Goal: Information Seeking & Learning: Learn about a topic

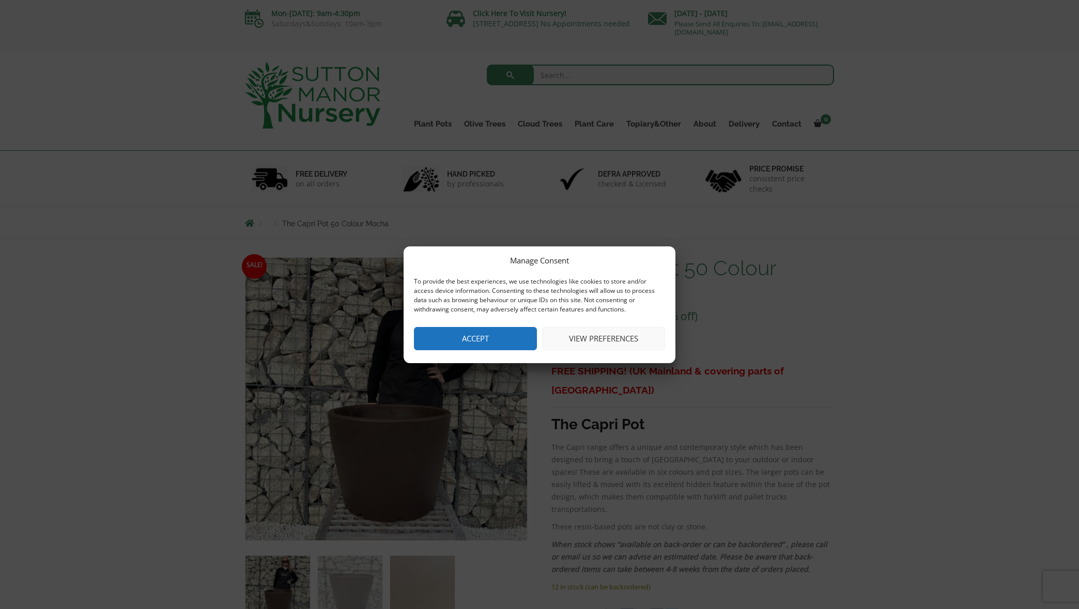
click at [493, 343] on button "Accept" at bounding box center [475, 338] width 123 height 23
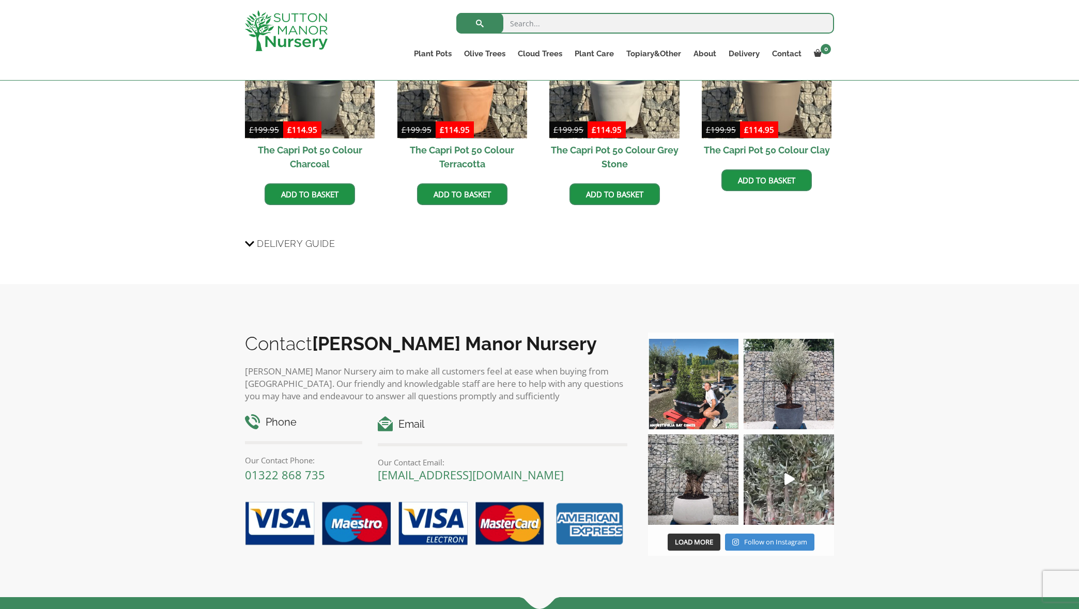
scroll to position [743, 0]
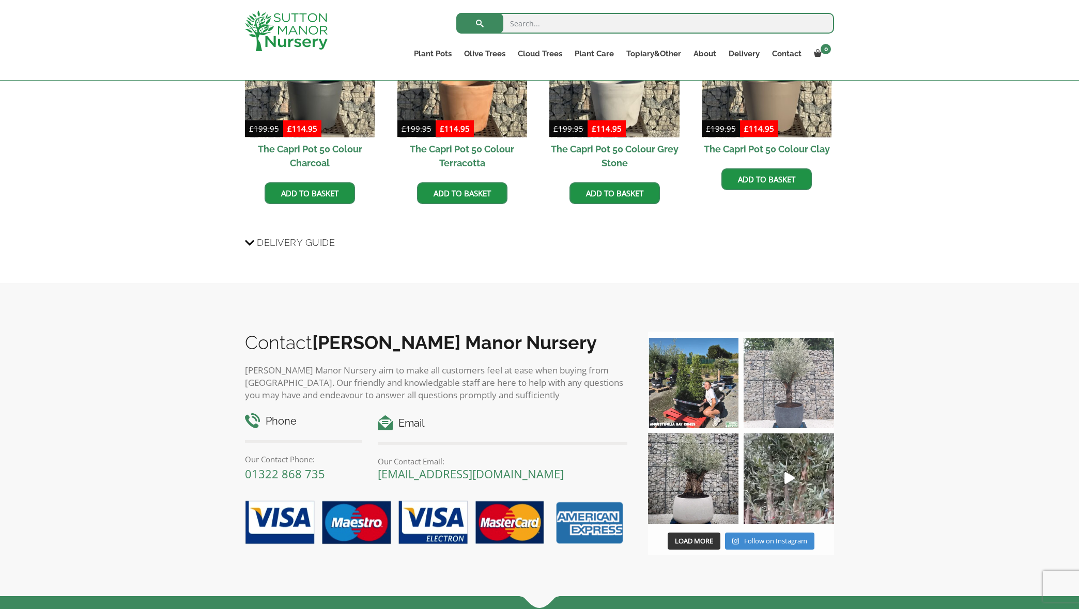
click at [782, 398] on img at bounding box center [788, 383] width 90 height 90
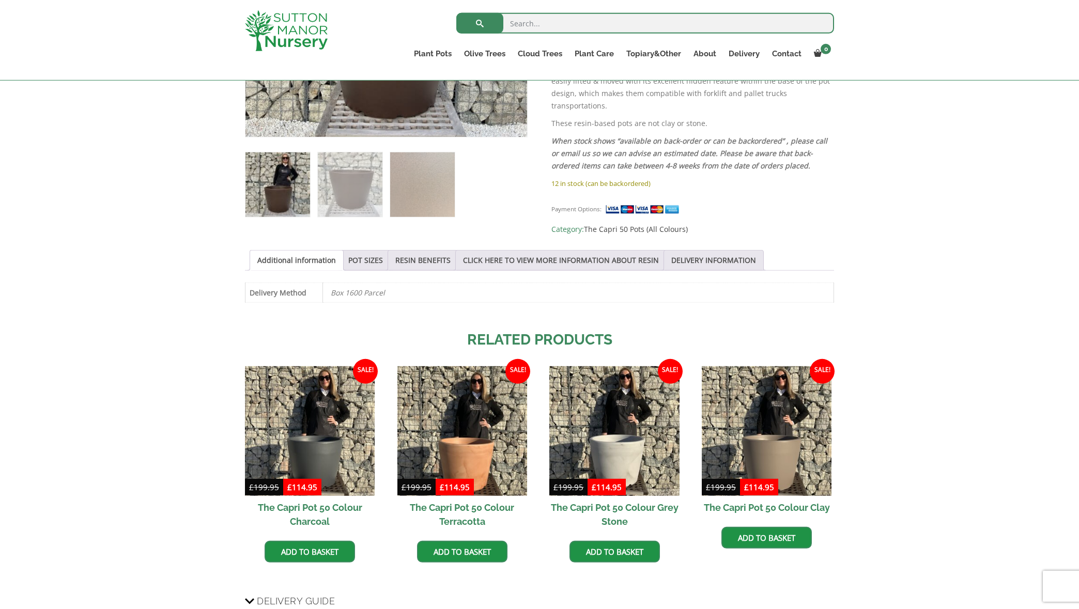
scroll to position [393, 0]
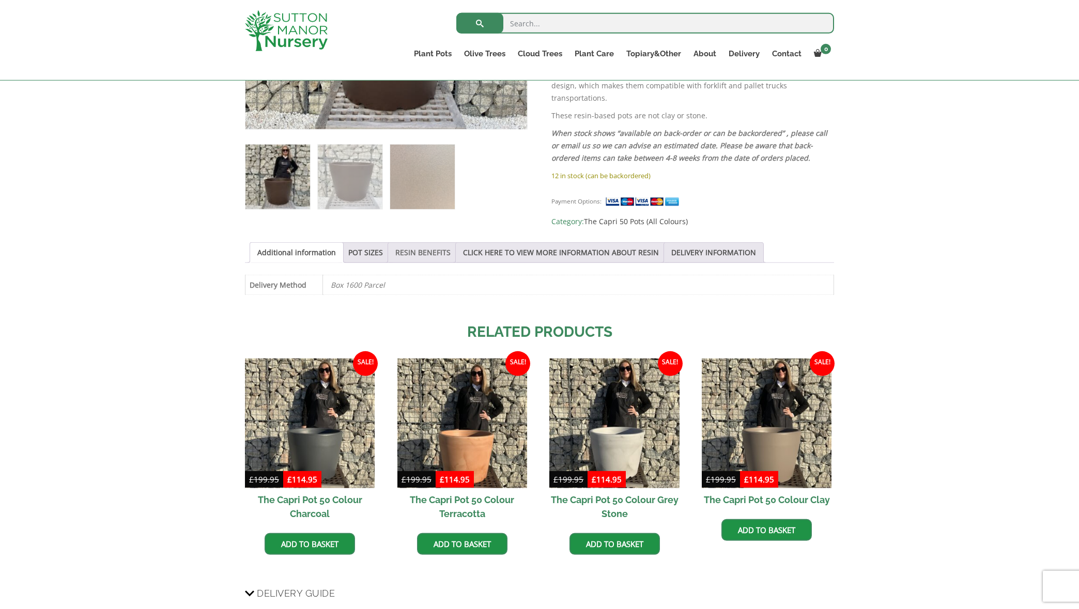
click at [433, 250] on link "RESIN BENEFITS" at bounding box center [422, 253] width 55 height 20
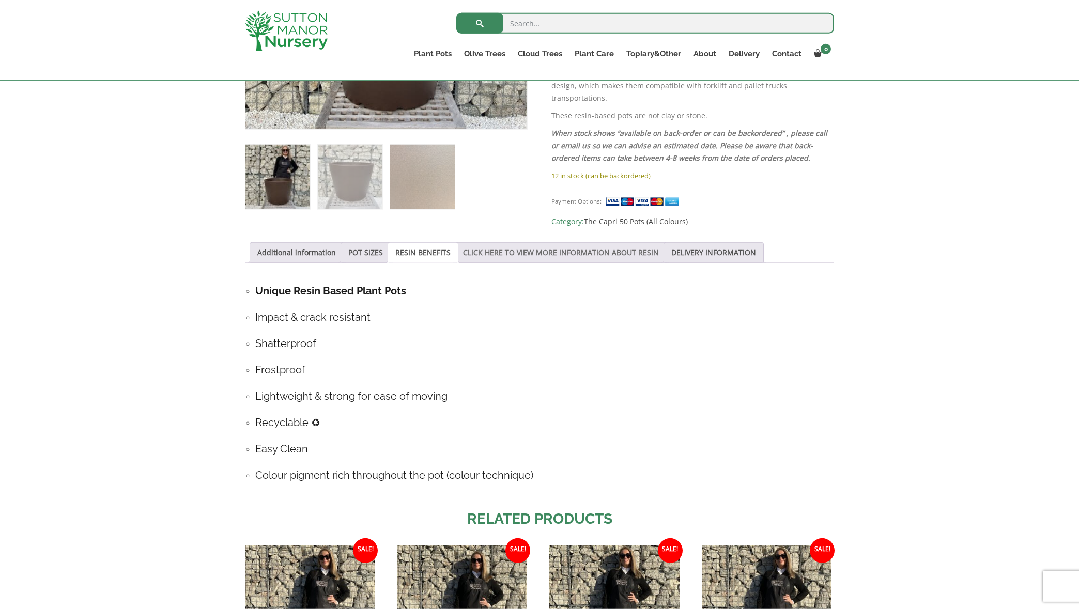
click at [517, 247] on link "CLICK HERE TO VIEW MORE INFORMATION ABOUT RESIN" at bounding box center [561, 253] width 196 height 20
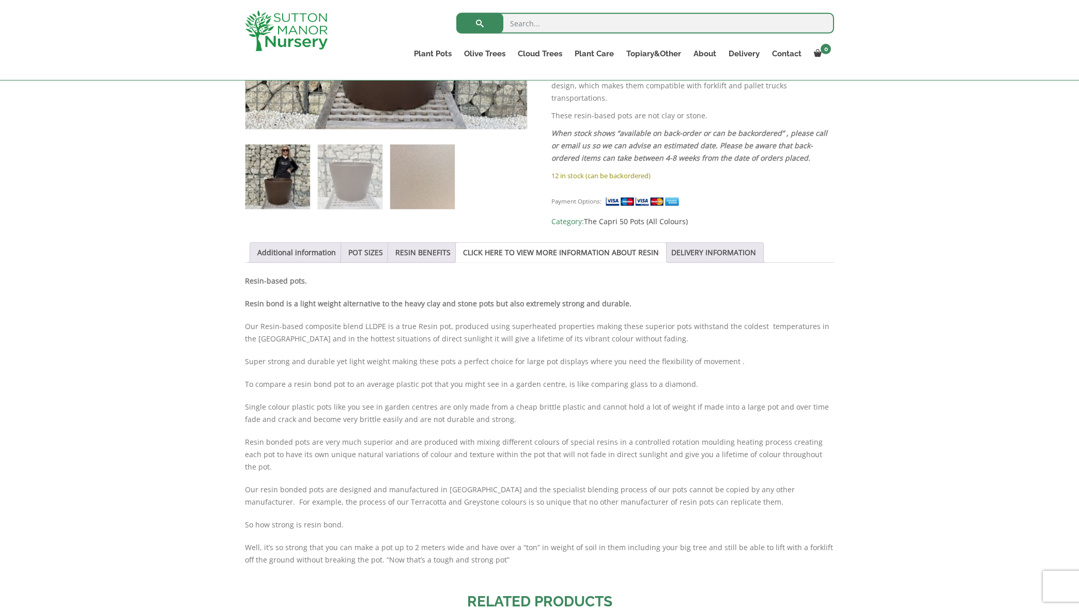
click at [584, 217] on div "Sale! 🔍 The Capri Pot 50 Colour Mocha £ 199.95 Original price was: £199.95. £ 1…" at bounding box center [539, 346] width 589 height 1000
click at [290, 253] on link "Additional information" at bounding box center [296, 253] width 79 height 20
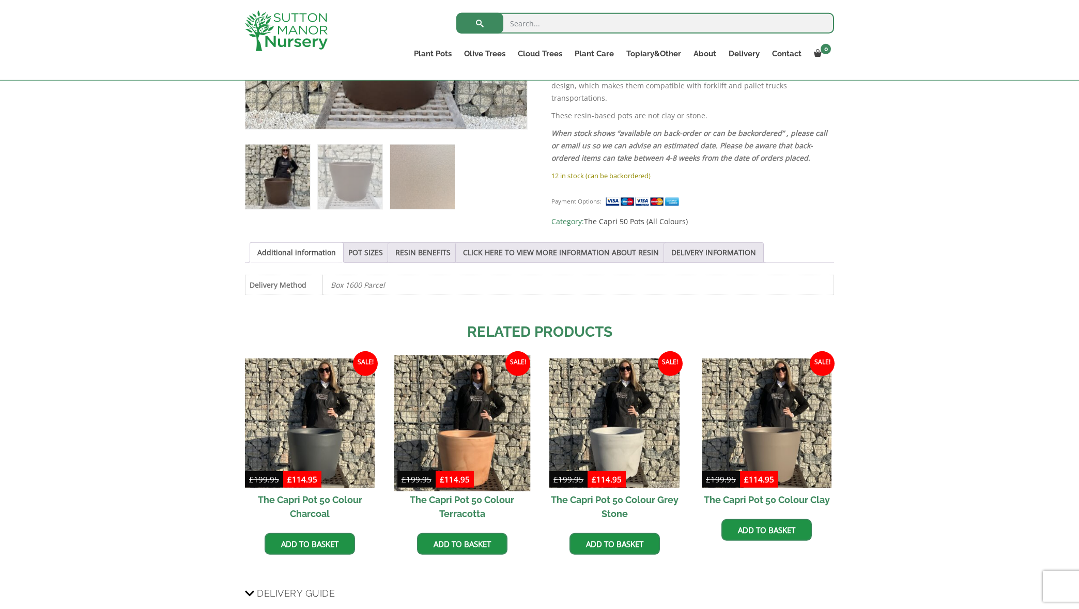
click at [464, 446] on img at bounding box center [462, 423] width 136 height 136
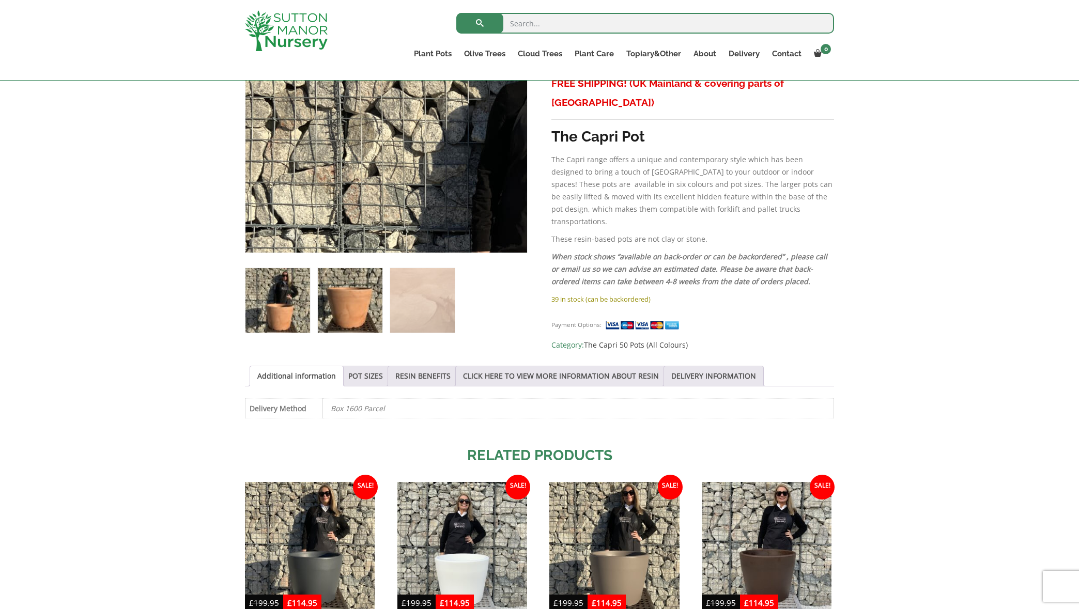
scroll to position [270, 0]
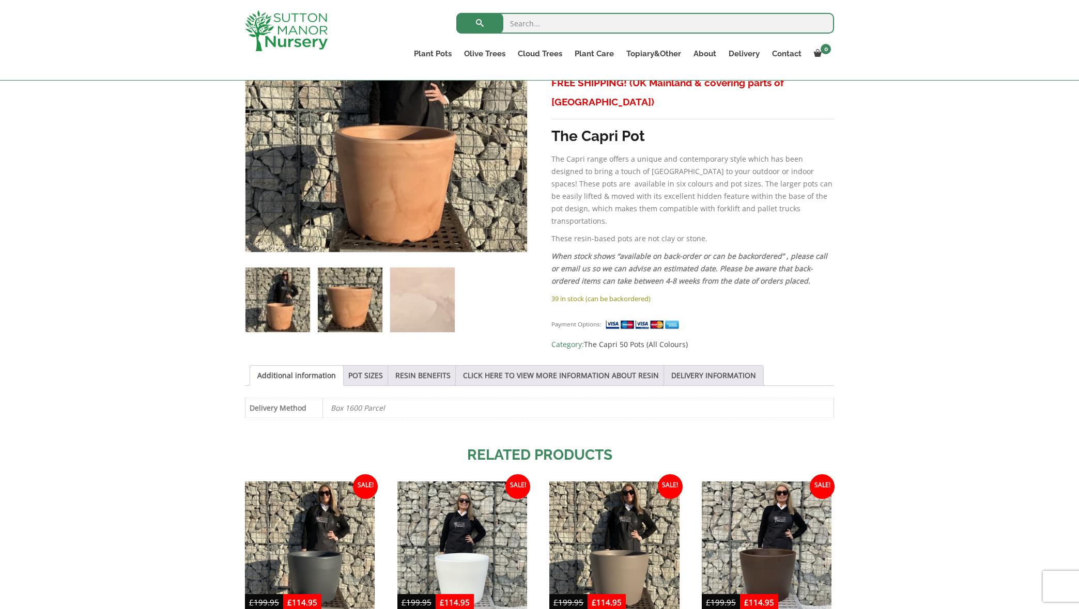
click at [346, 302] on img at bounding box center [350, 300] width 65 height 65
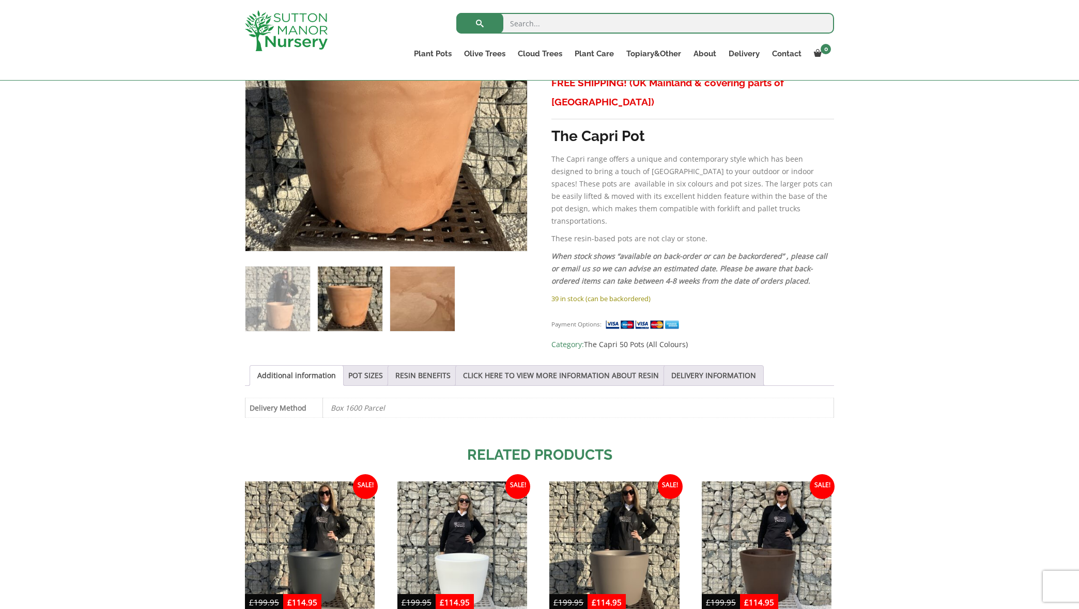
click at [413, 300] on img at bounding box center [422, 299] width 65 height 65
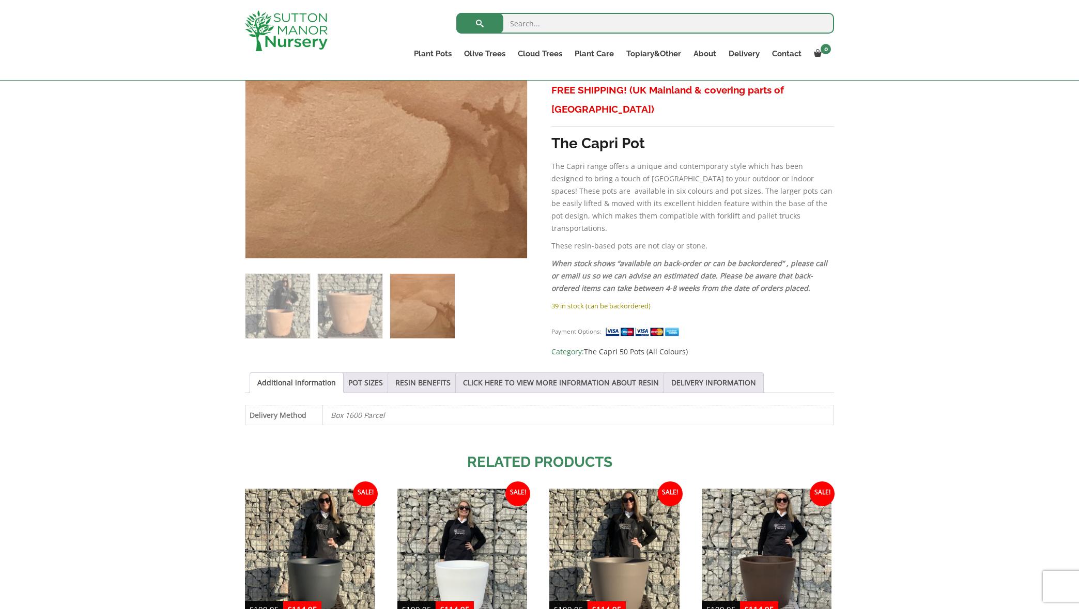
scroll to position [263, 0]
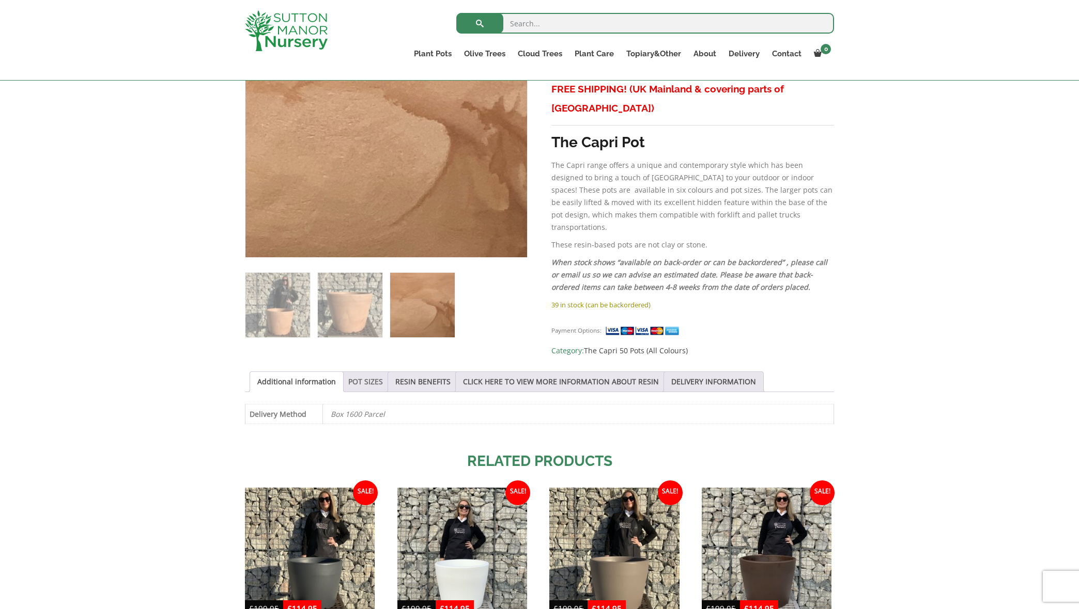
click at [366, 380] on link "POT SIZES" at bounding box center [365, 382] width 35 height 20
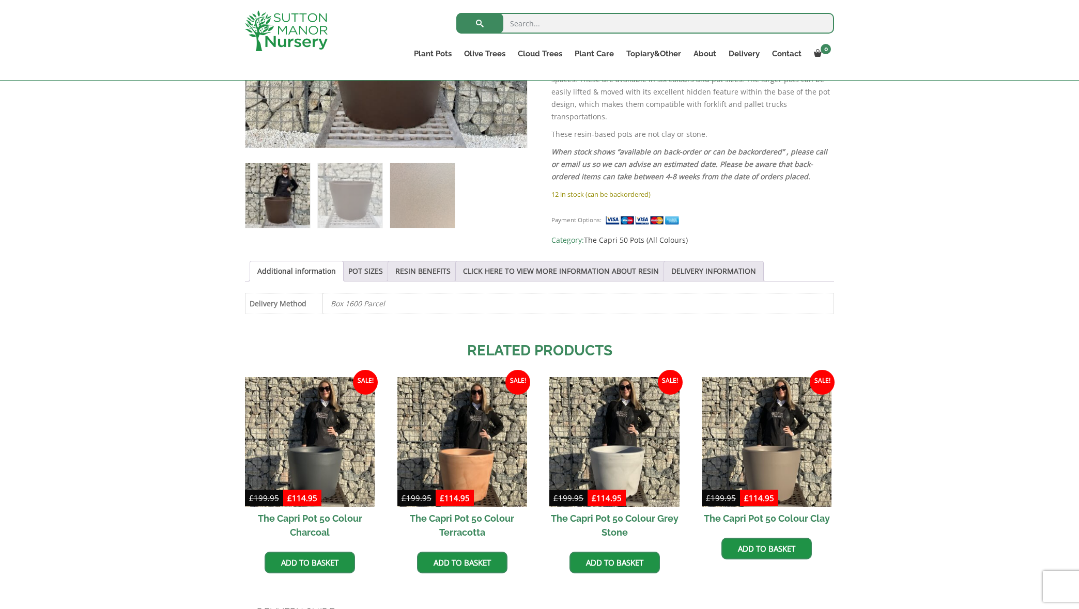
scroll to position [393, 0]
